Goal: Information Seeking & Learning: Learn about a topic

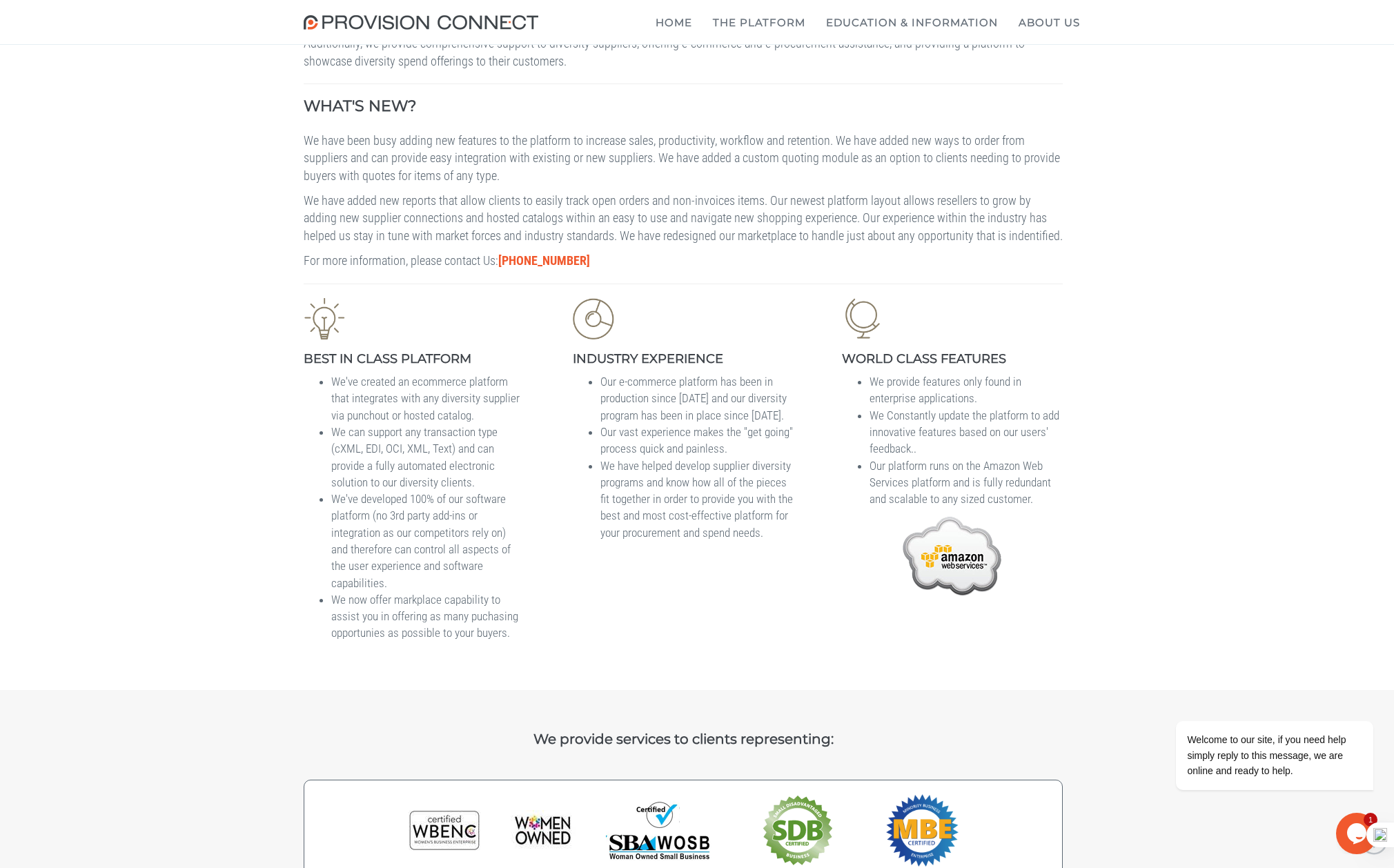
scroll to position [276, 0]
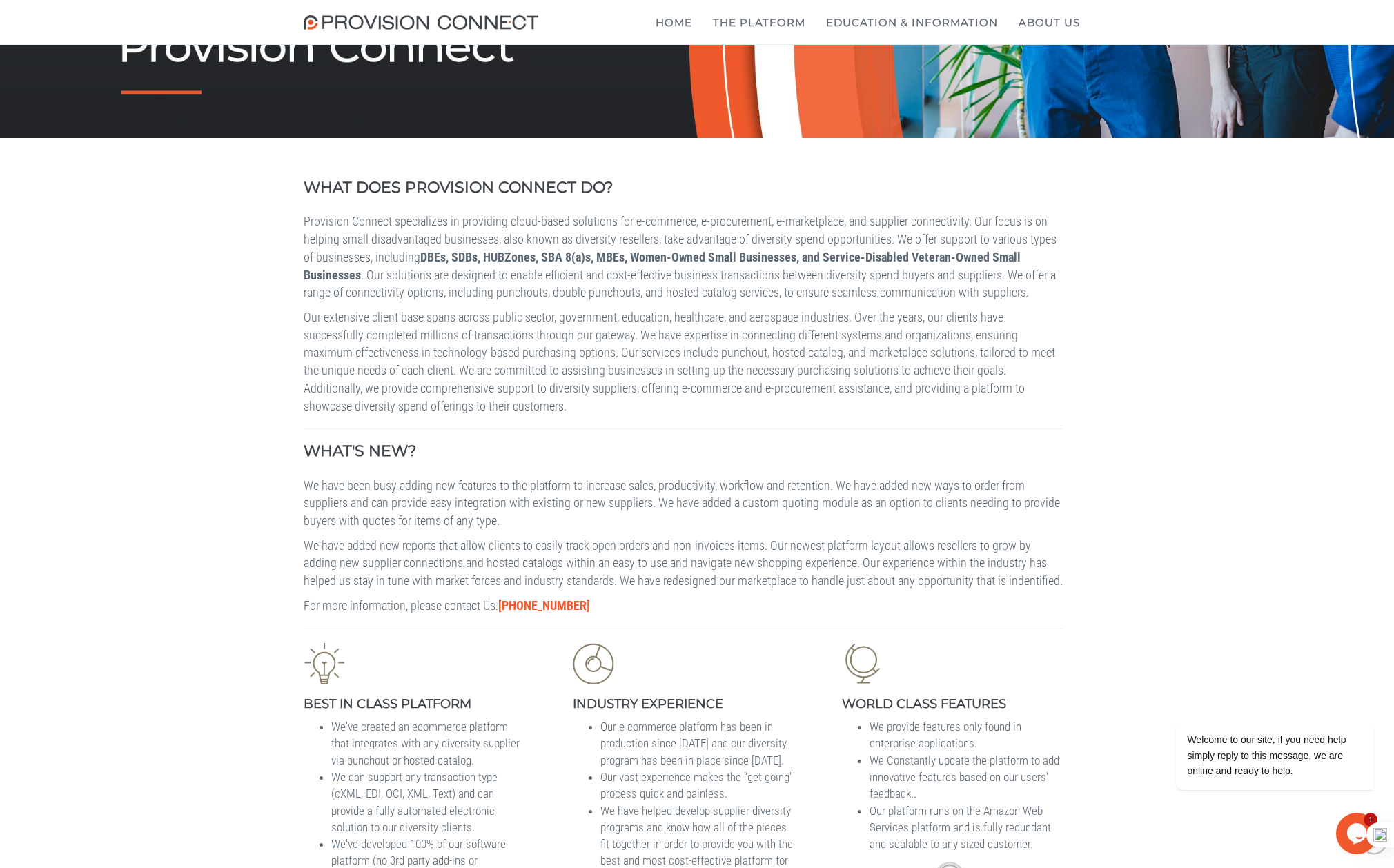
click at [1268, 279] on div "WHAT DOES PROVISION CONNECT DO? Provision Connect specializes in providing clou…" at bounding box center [697, 586] width 1394 height 897
click at [220, 14] on div "Home The Platform Supplier Connect" at bounding box center [697, 23] width 1394 height 45
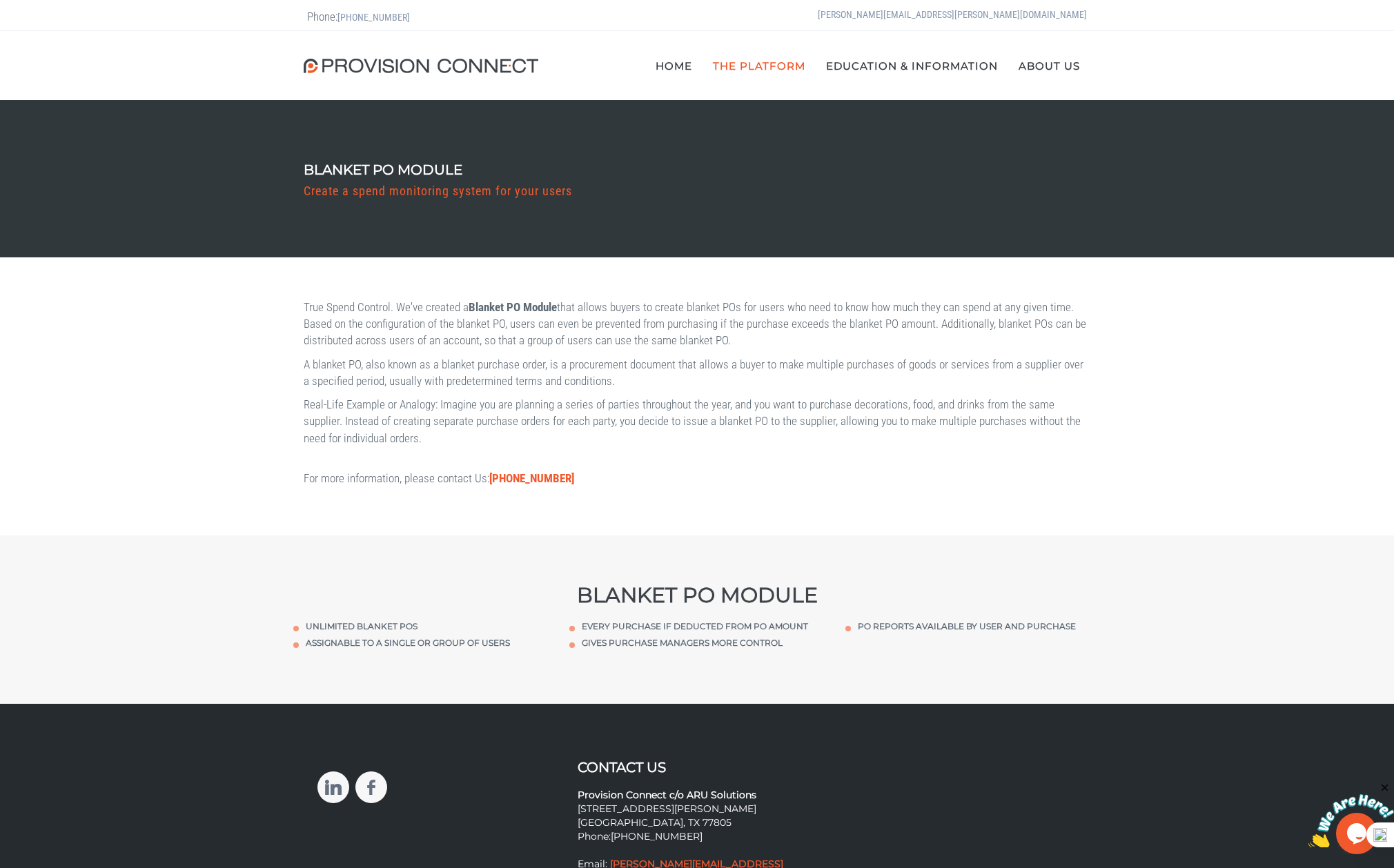
click at [1242, 437] on div "True Spend Control. We've created a Blanket PO Module that allows buyers to cre…" at bounding box center [697, 396] width 1394 height 278
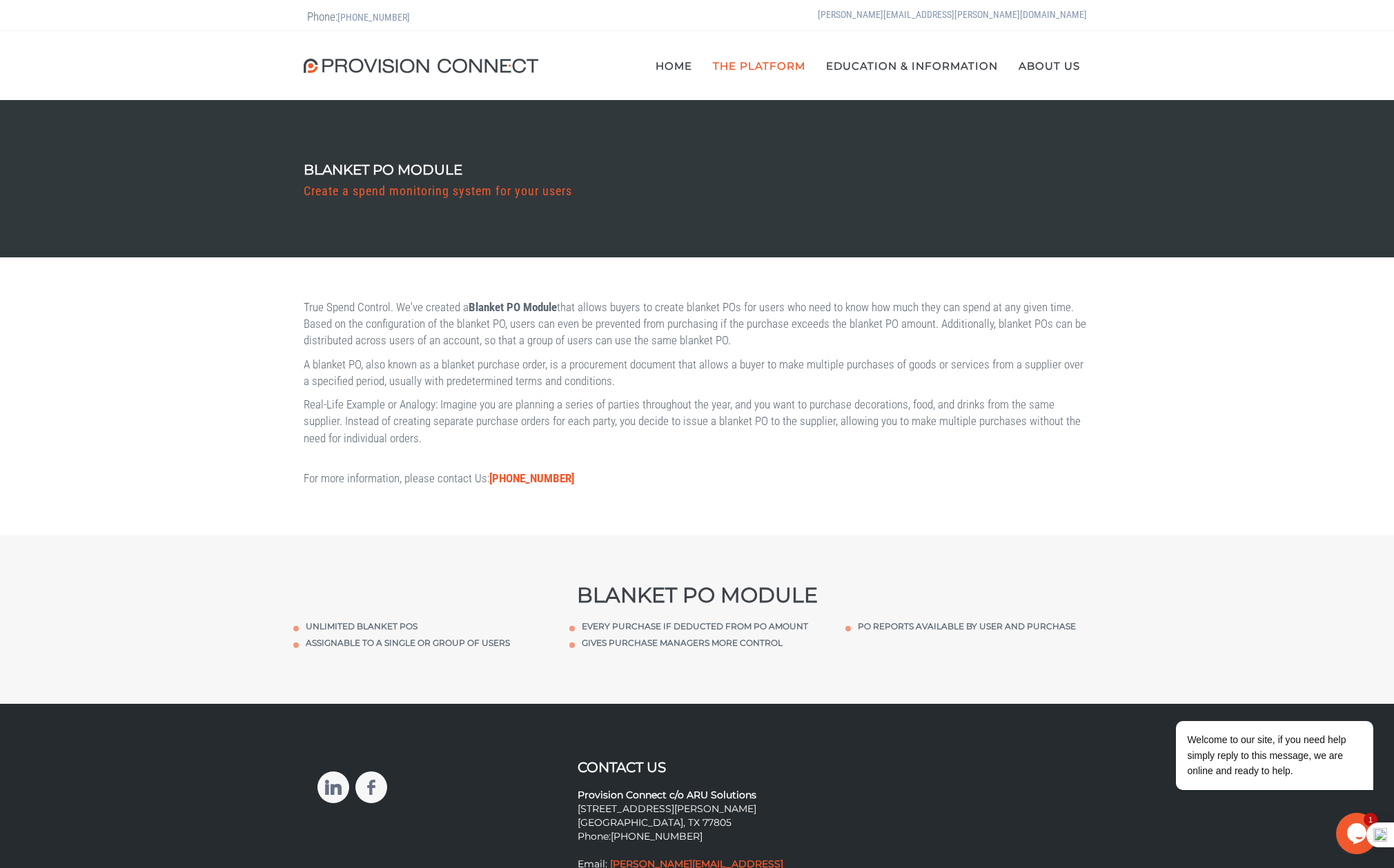
click at [1280, 336] on div "True Spend Control. We've created a Blanket PO Module that allows buyers to cre…" at bounding box center [697, 396] width 1394 height 278
click at [1243, 346] on div "True Spend Control. We've created a Blanket PO Module that allows buyers to cre…" at bounding box center [697, 396] width 1394 height 278
click at [1179, 348] on div "True Spend Control. We've created a Blanket PO Module that allows buyers to cre…" at bounding box center [697, 396] width 1394 height 278
click at [158, 365] on div "True Spend Control. We've created a Blanket PO Module that allows buyers to cre…" at bounding box center [697, 396] width 1394 height 278
click at [1276, 334] on div "True Spend Control. We've created a Blanket PO Module that allows buyers to cre…" at bounding box center [697, 396] width 1394 height 278
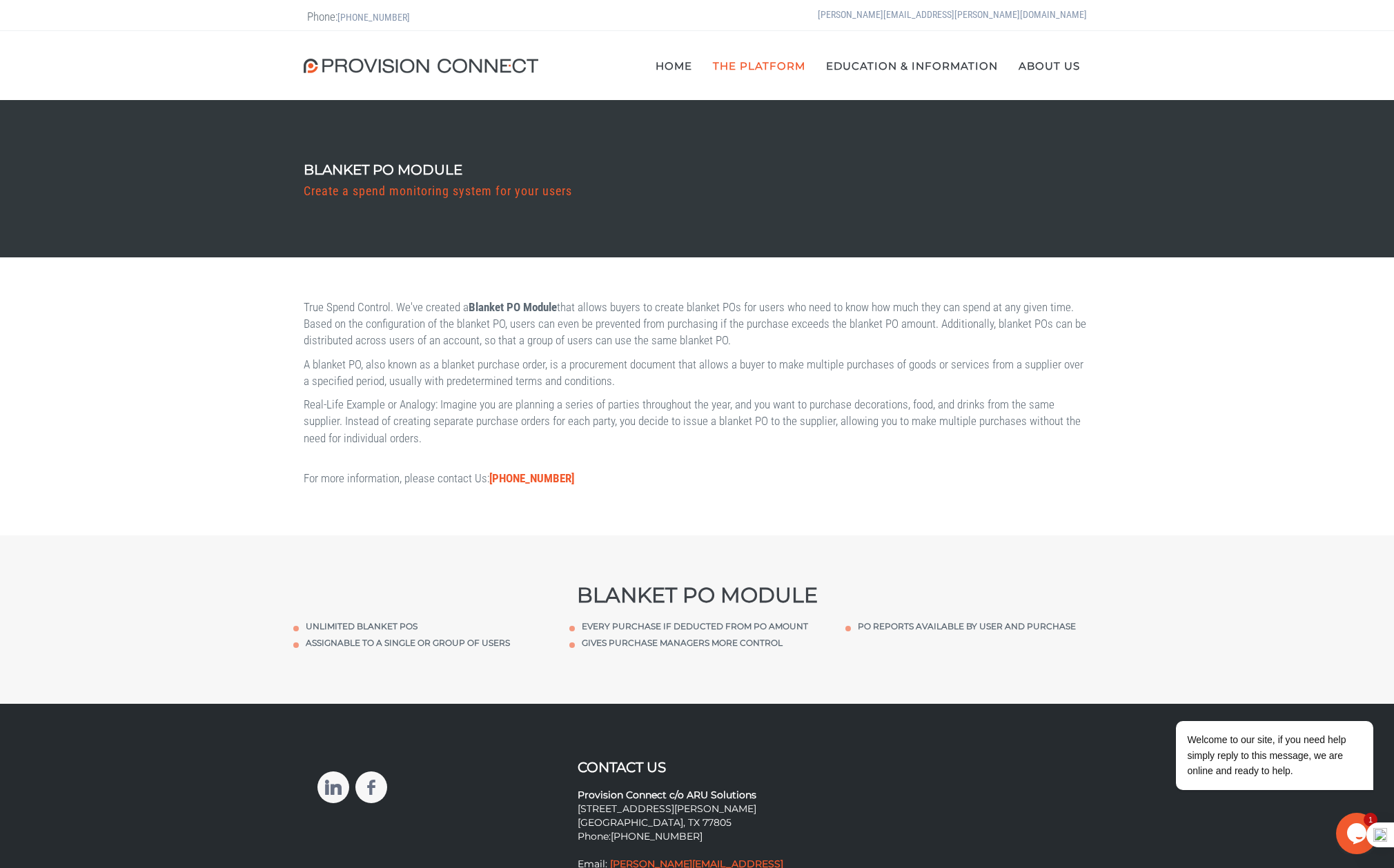
click at [1223, 358] on div "True Spend Control. We've created a Blanket PO Module that allows buyers to cre…" at bounding box center [697, 396] width 1394 height 278
drag, startPoint x: 1195, startPoint y: 353, endPoint x: 1195, endPoint y: 345, distance: 8.0
click at [1195, 348] on div "True Spend Control. We've created a Blanket PO Module that allows buyers to cre…" at bounding box center [697, 396] width 1394 height 278
click at [1200, 305] on div "True Spend Control. We've created a Blanket PO Module that allows buyers to cre…" at bounding box center [697, 396] width 1394 height 278
